Goal: Navigation & Orientation: Find specific page/section

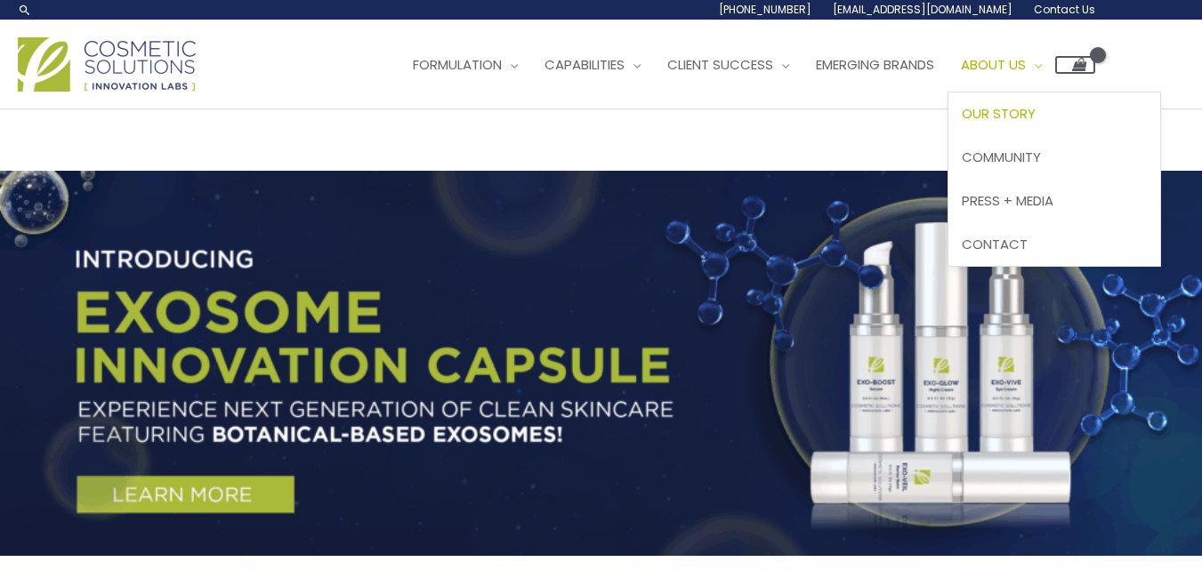
click at [962, 123] on span "Our Story" at bounding box center [999, 113] width 74 height 19
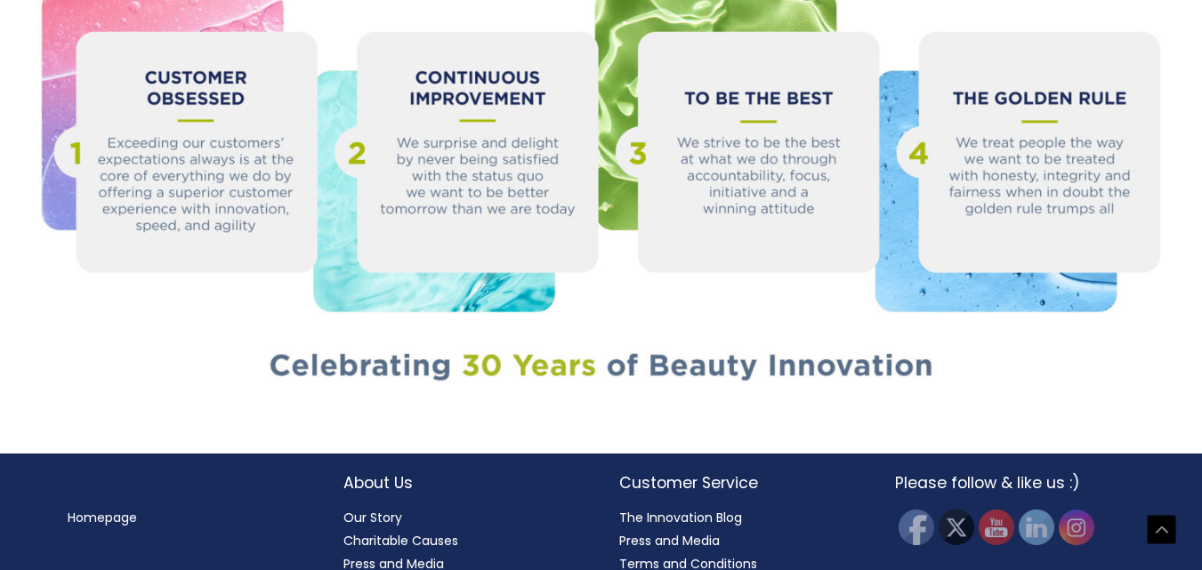
scroll to position [1836, 0]
